Goal: Find specific page/section: Find specific page/section

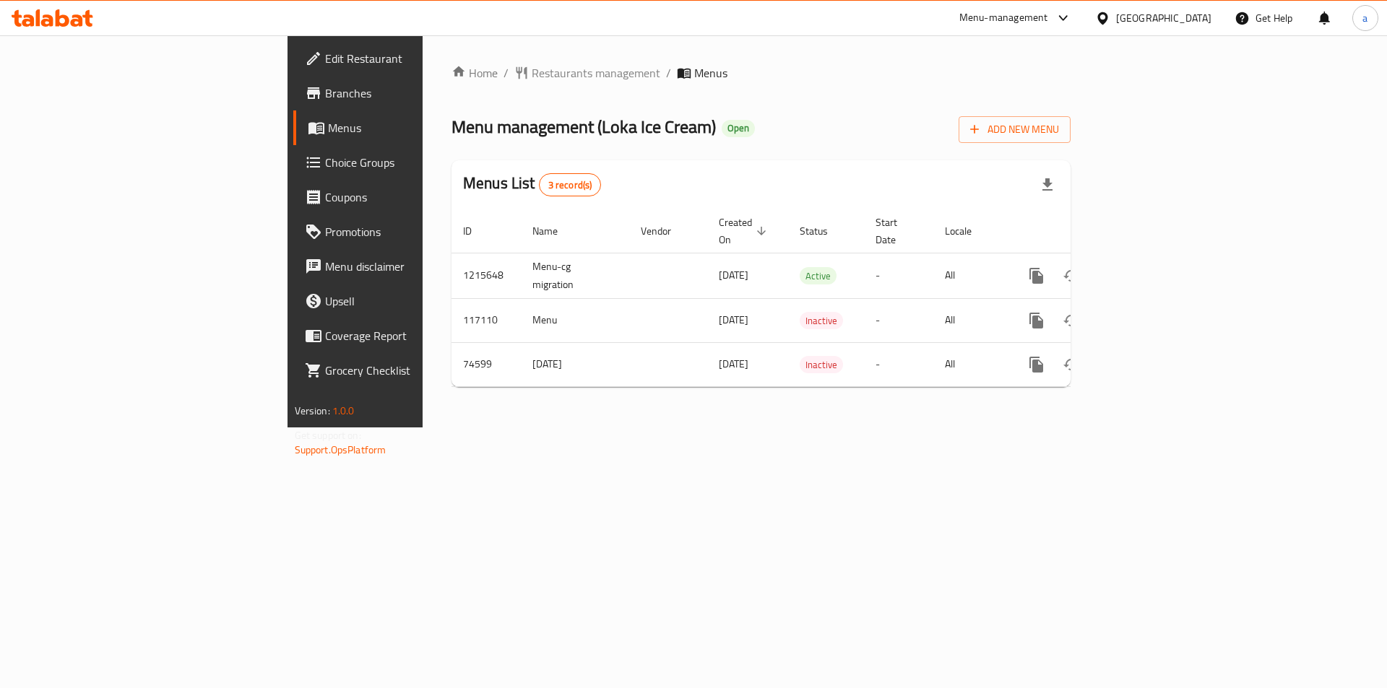
click at [325, 168] on span "Choice Groups" at bounding box center [416, 162] width 183 height 17
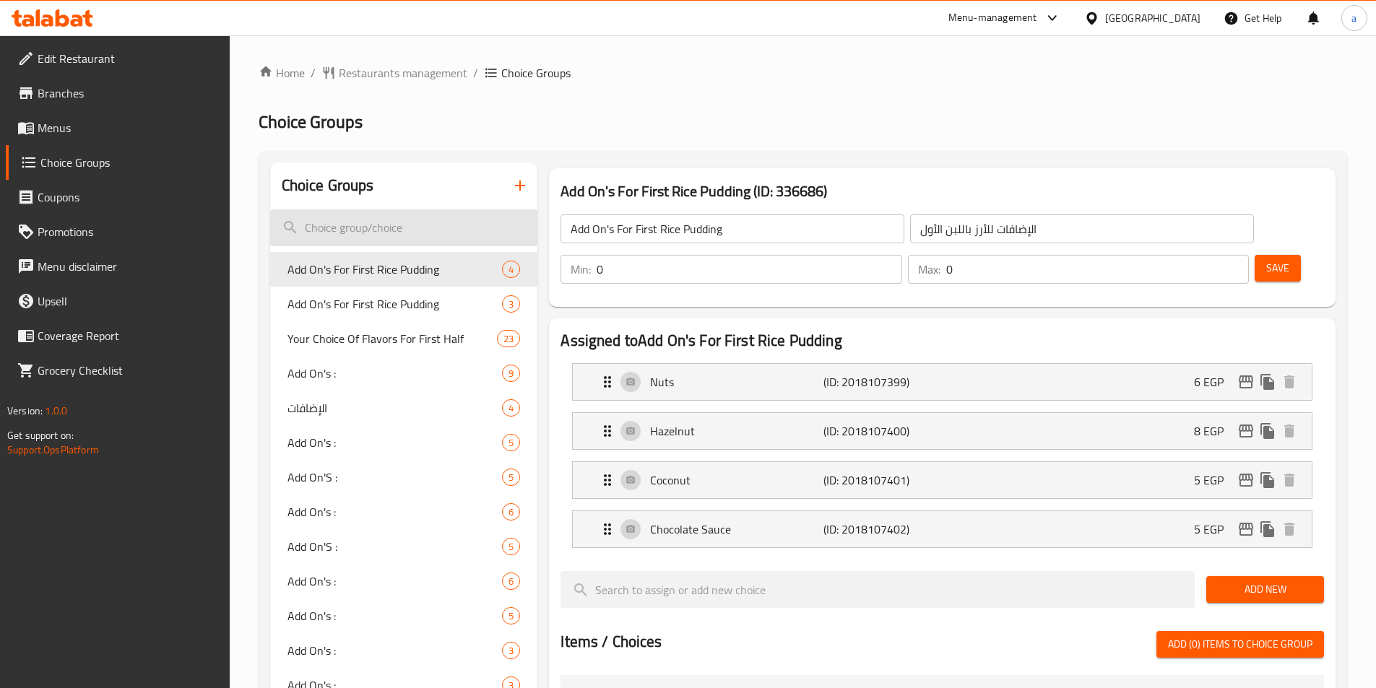
click at [425, 222] on input "search" at bounding box center [404, 227] width 268 height 37
paste input "Additions"
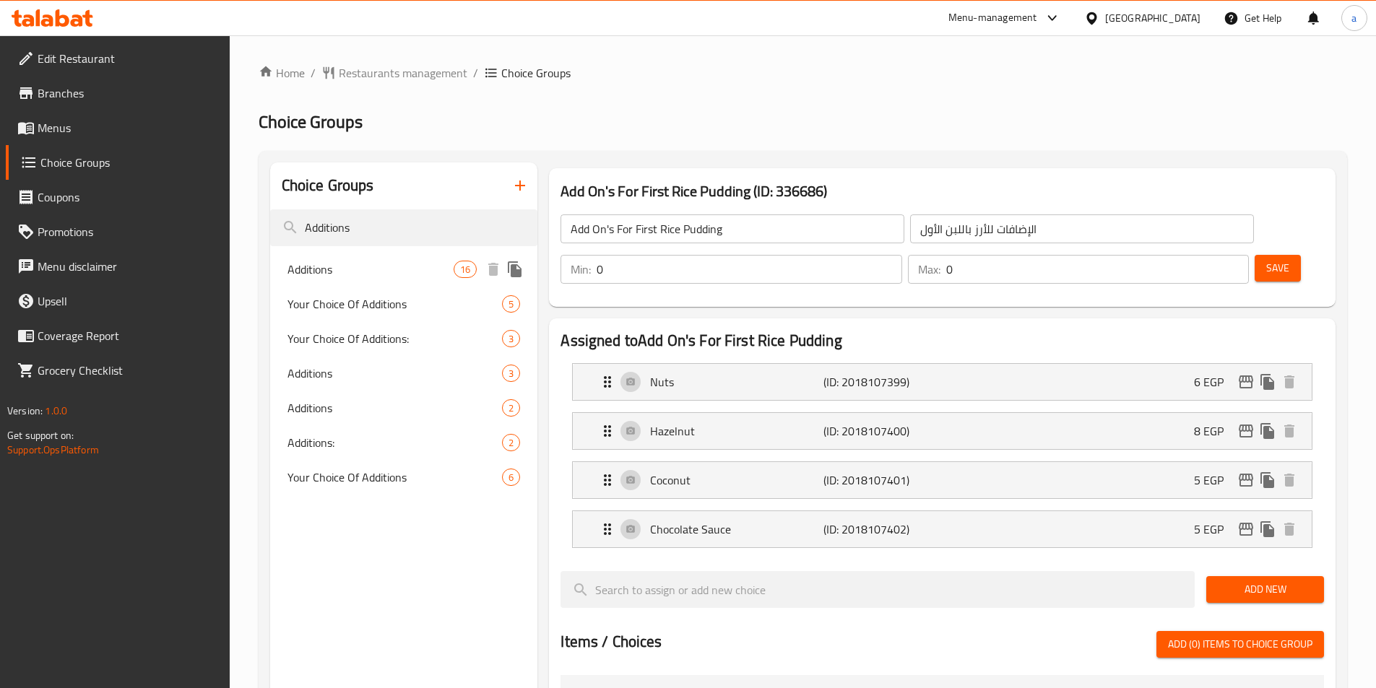
type input "Additions"
click at [377, 264] on span "Additions" at bounding box center [370, 269] width 167 height 17
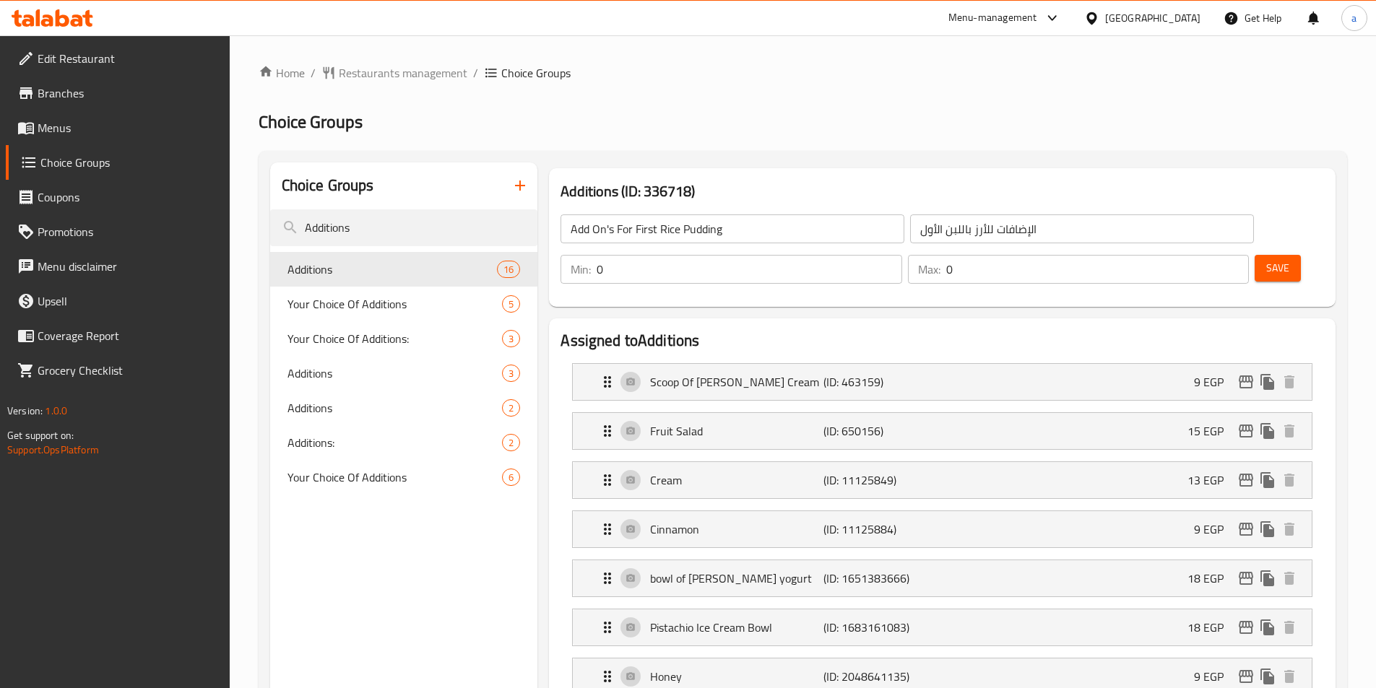
type input "Additions"
type input "الإضافات"
type input "5"
click at [370, 225] on input "Additions" at bounding box center [404, 227] width 268 height 37
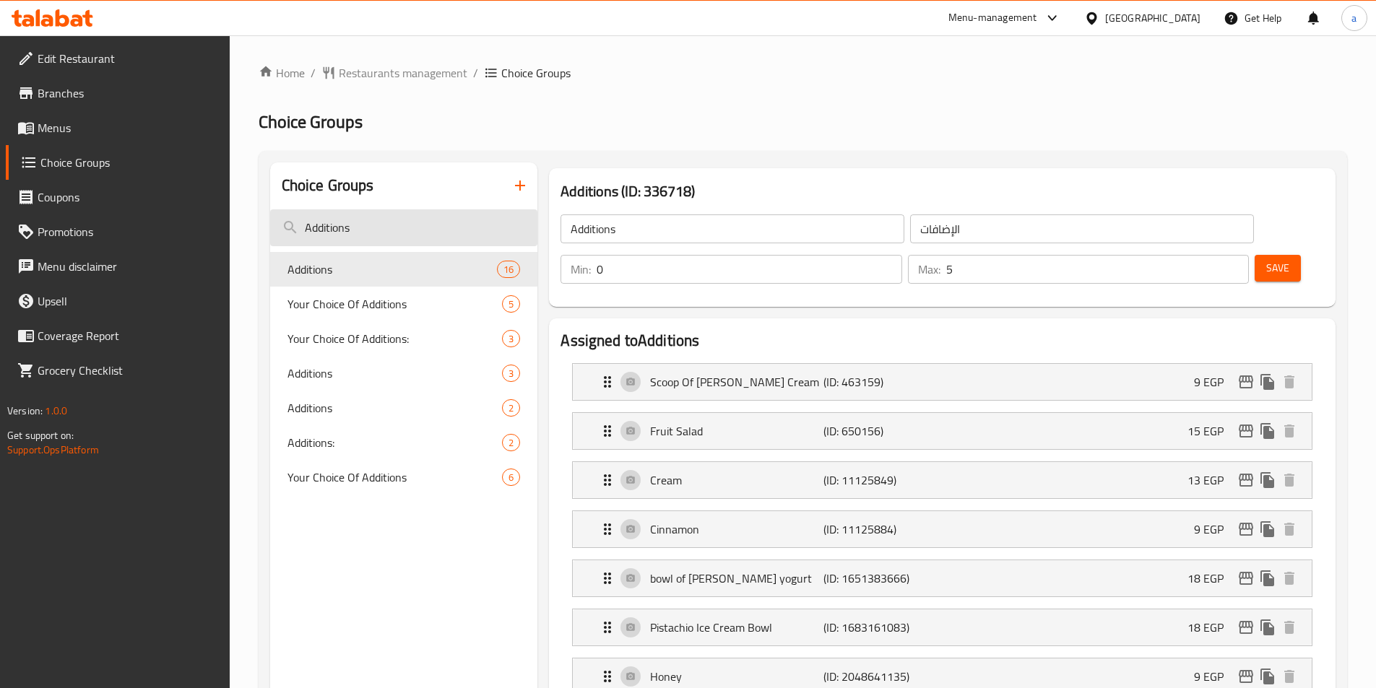
paste input "On's :"
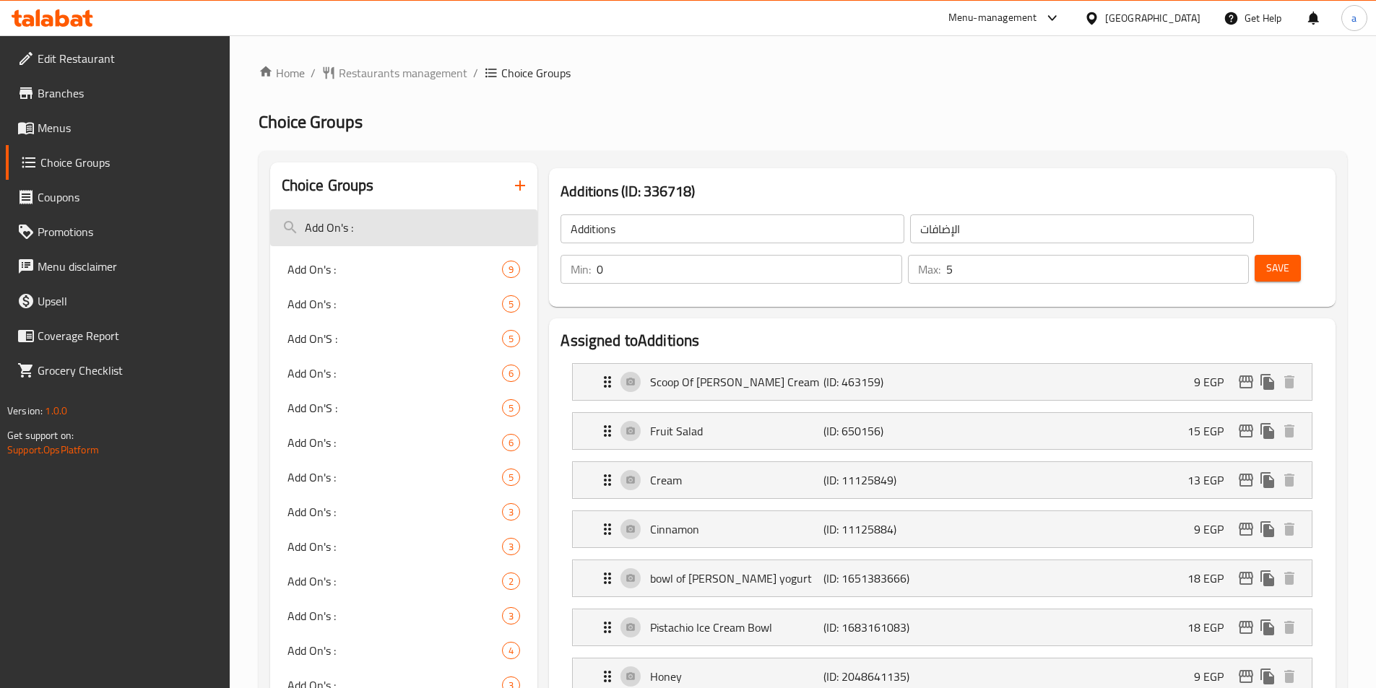
click at [409, 238] on input "Add On's :" at bounding box center [404, 227] width 268 height 37
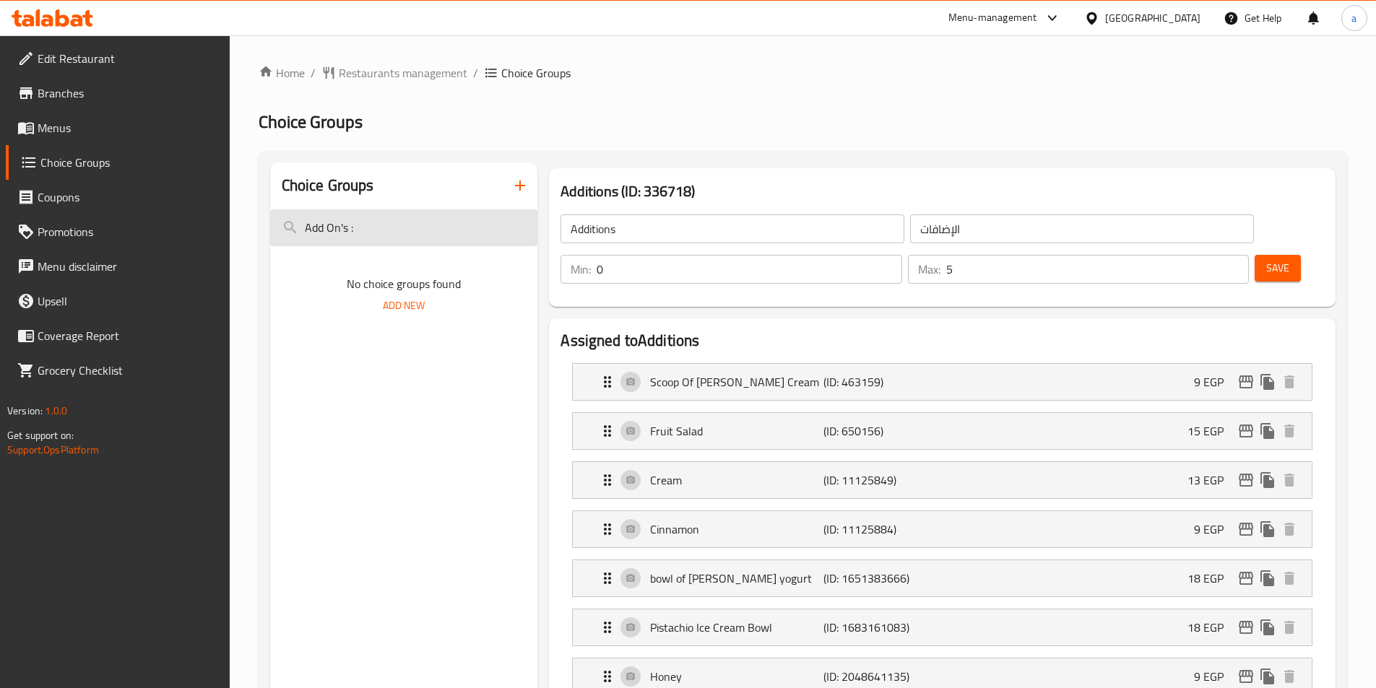
paste input "Add On's :"
type input "Add On's :"
click at [492, 234] on input "Add On's :" at bounding box center [404, 227] width 268 height 37
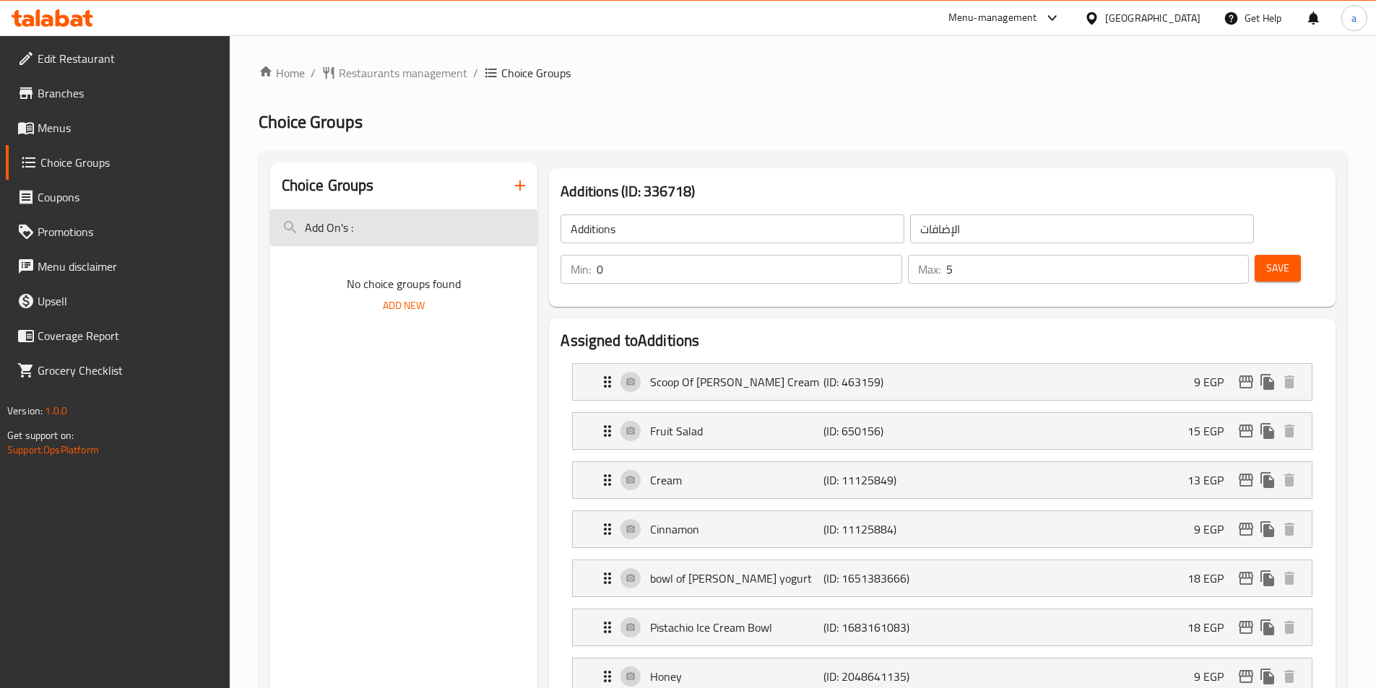
click at [492, 234] on input "Add On's :" at bounding box center [404, 227] width 268 height 37
click at [695, 131] on h2 "Choice Groups" at bounding box center [803, 121] width 1088 height 23
click at [412, 238] on input "Add On's :" at bounding box center [404, 227] width 268 height 37
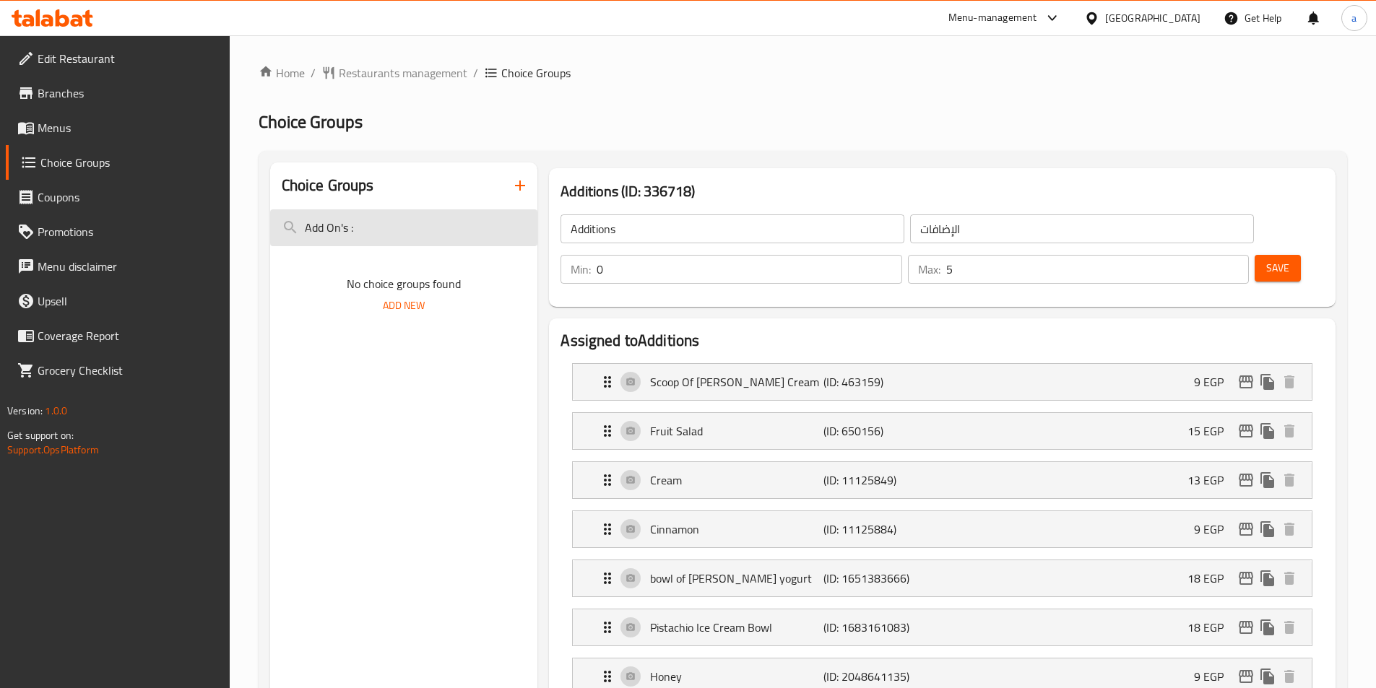
click at [412, 238] on input "Add On's :" at bounding box center [404, 227] width 268 height 37
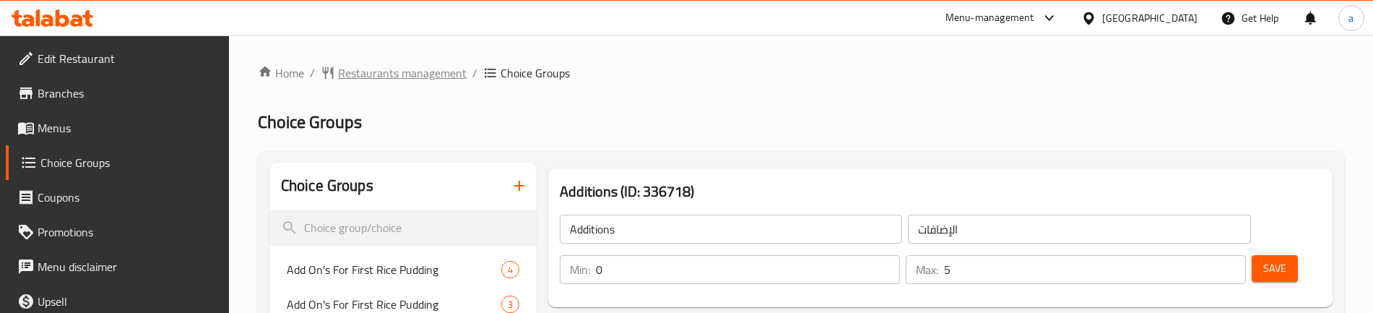
click at [382, 69] on span "Restaurants management" at bounding box center [402, 72] width 129 height 17
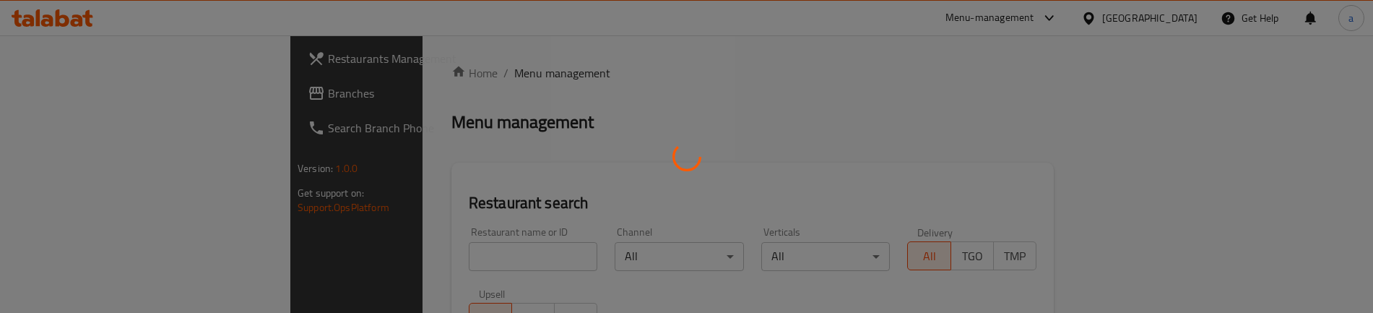
click at [116, 90] on div at bounding box center [686, 156] width 1373 height 313
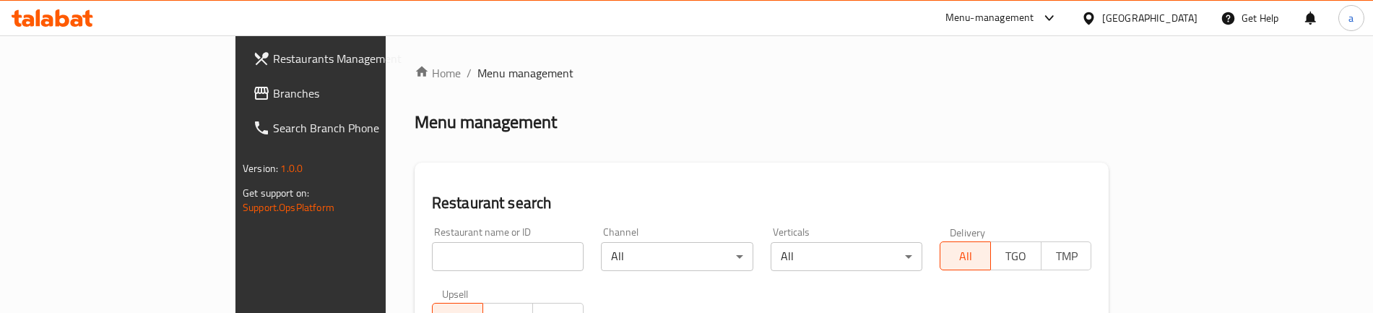
click at [273, 90] on span "Branches" at bounding box center [363, 92] width 180 height 17
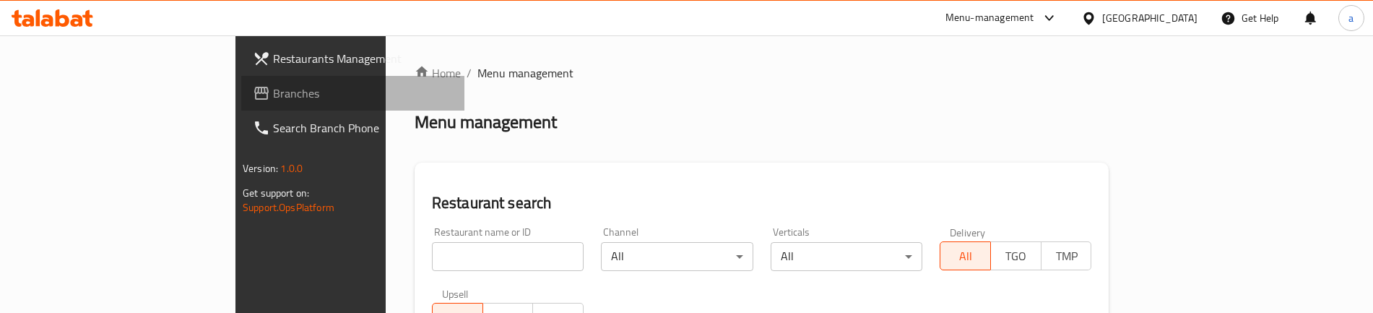
click at [273, 90] on span "Branches" at bounding box center [363, 92] width 180 height 17
